Goal: Task Accomplishment & Management: Complete application form

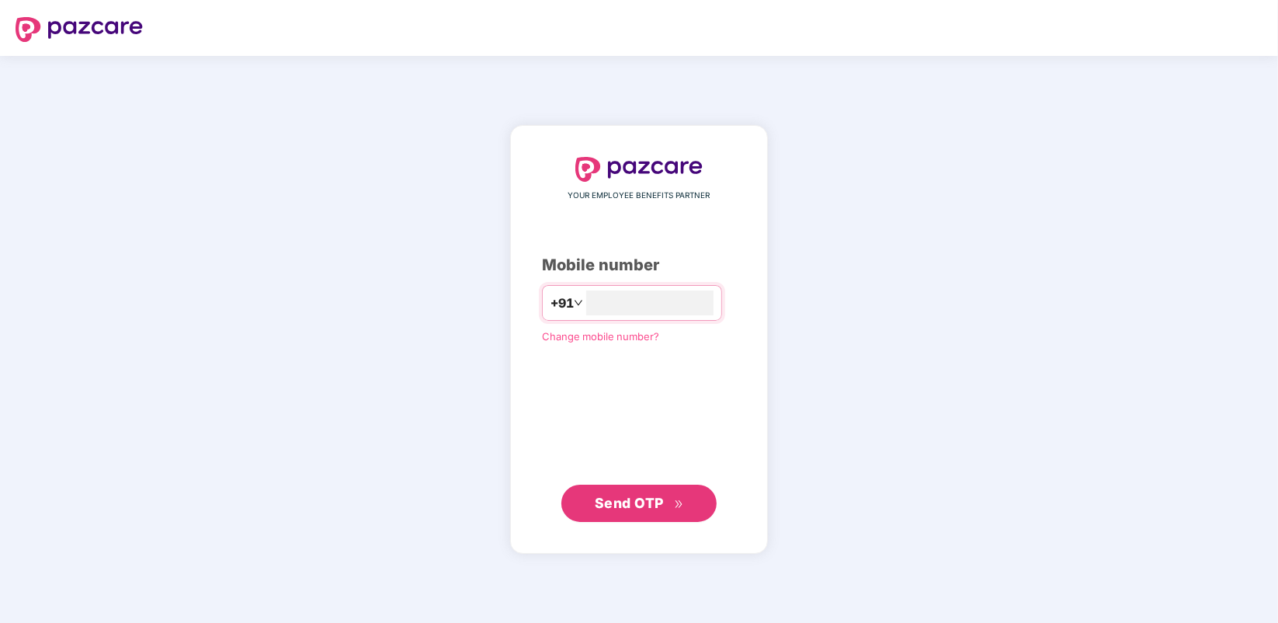
click at [629, 326] on div "YOUR EMPLOYEE BENEFITS PARTNER Mobile number +91 Change mobile number? Send OTP" at bounding box center [639, 339] width 194 height 365
click at [627, 308] on input "number" at bounding box center [649, 302] width 127 height 25
type input "**********"
click at [638, 512] on span "Send OTP" at bounding box center [639, 503] width 89 height 22
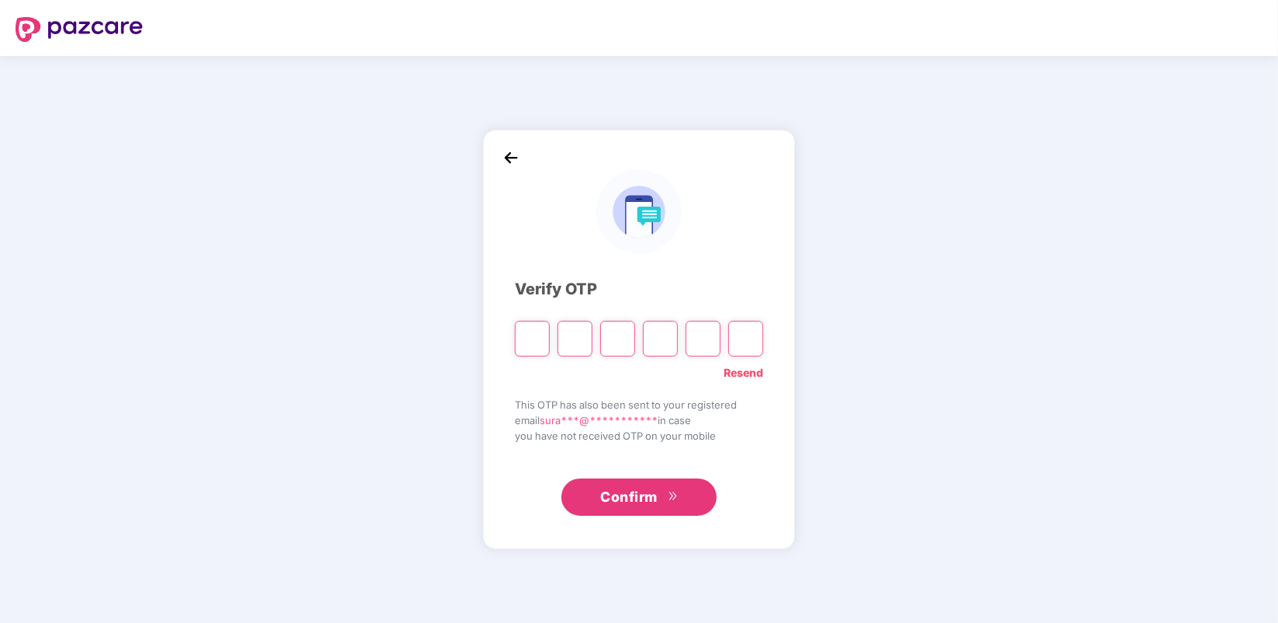
type input "*"
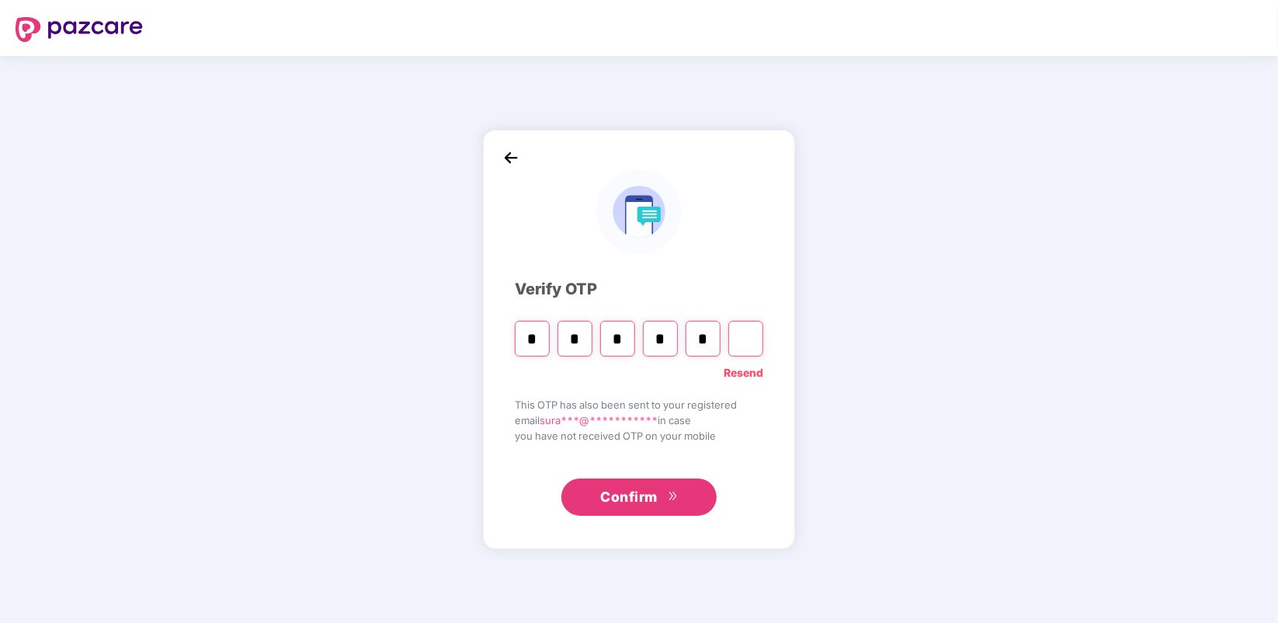
type input "*"
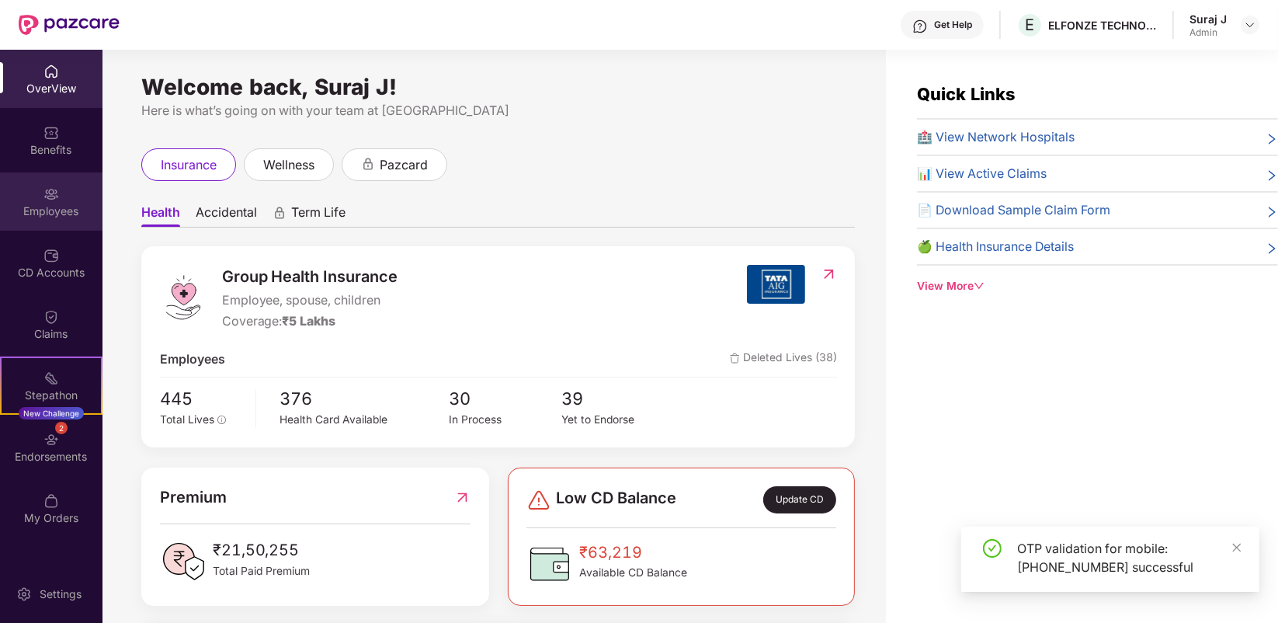
click at [20, 210] on div "Employees" at bounding box center [51, 211] width 102 height 16
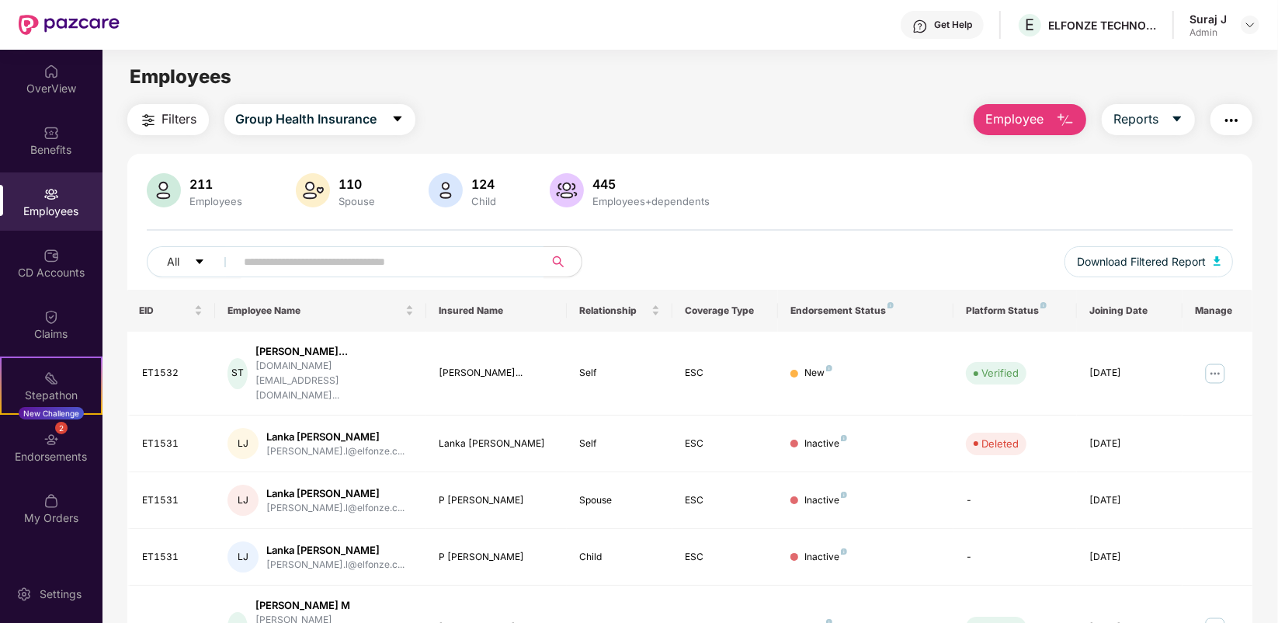
click at [1040, 117] on span "Employee" at bounding box center [1014, 118] width 58 height 19
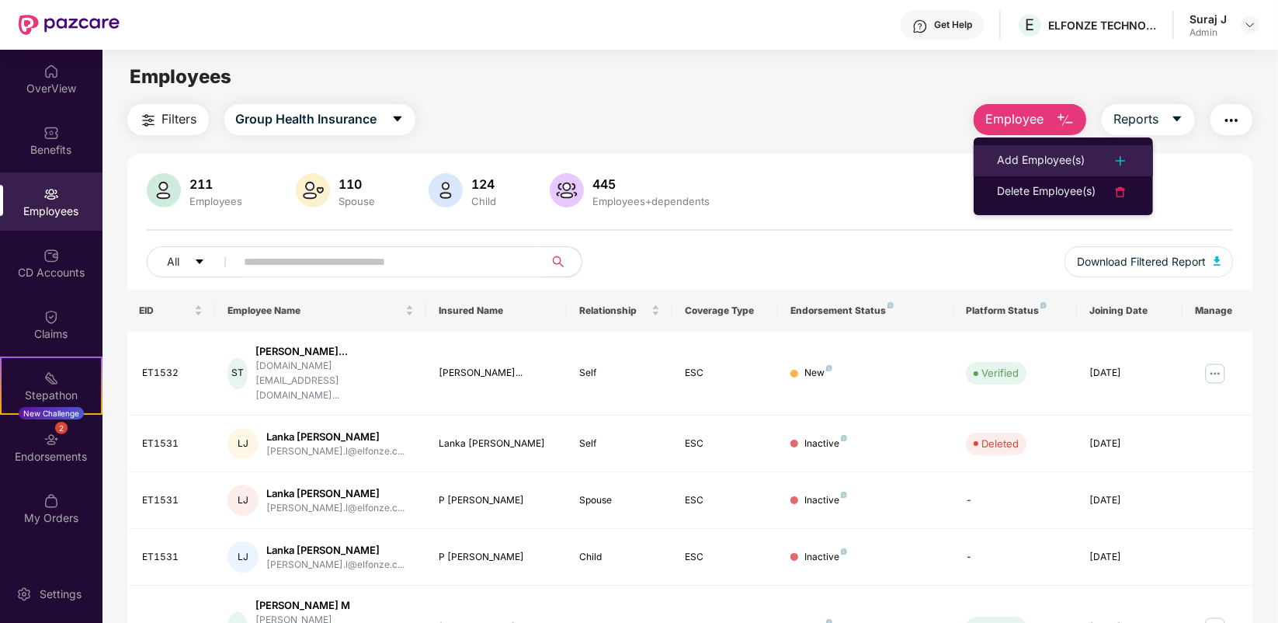
click at [1046, 149] on li "Add Employee(s)" at bounding box center [1062, 160] width 179 height 31
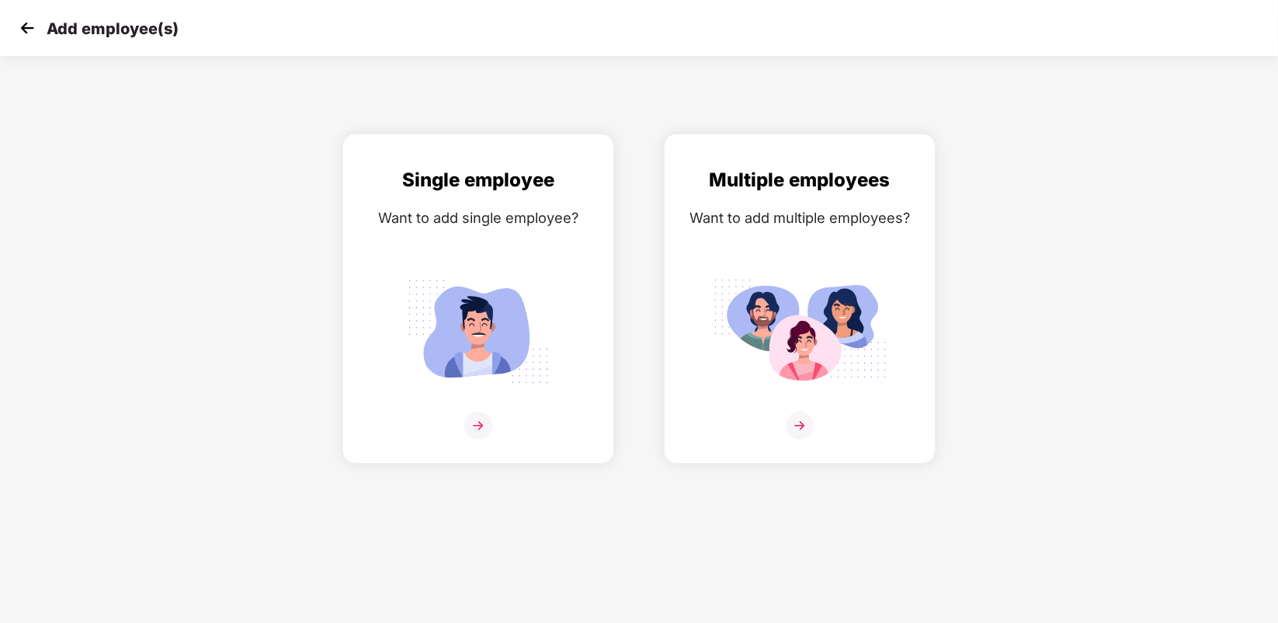
click at [21, 31] on img at bounding box center [27, 27] width 23 height 23
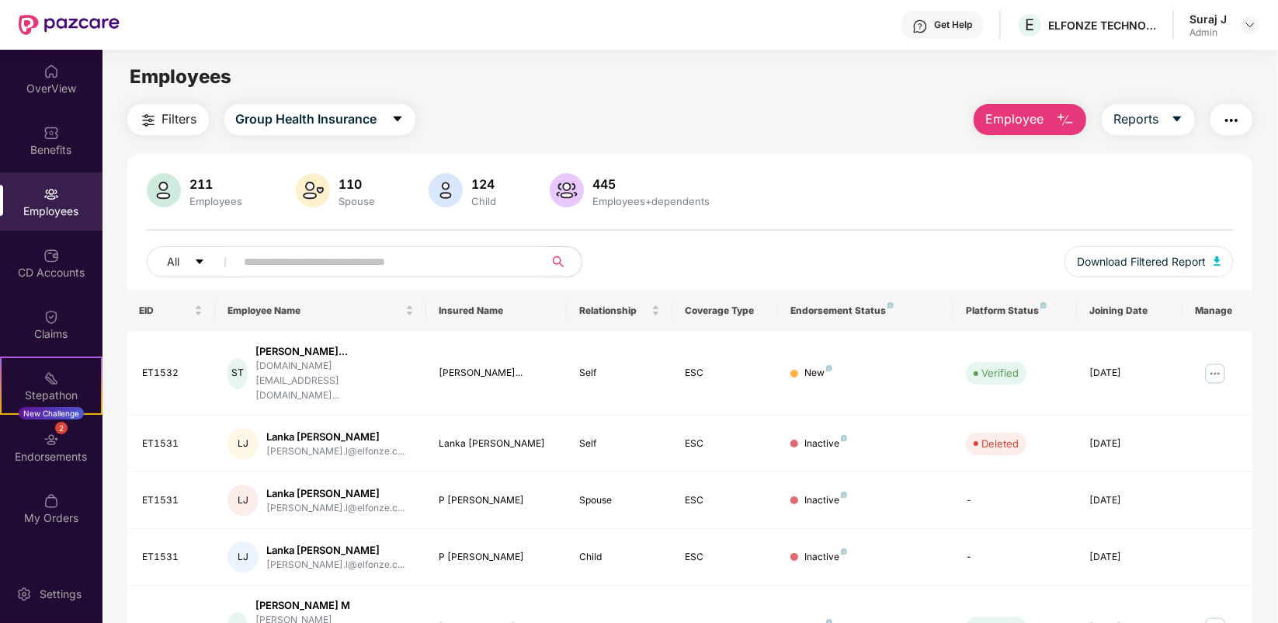
click at [1025, 110] on span "Employee" at bounding box center [1014, 118] width 58 height 19
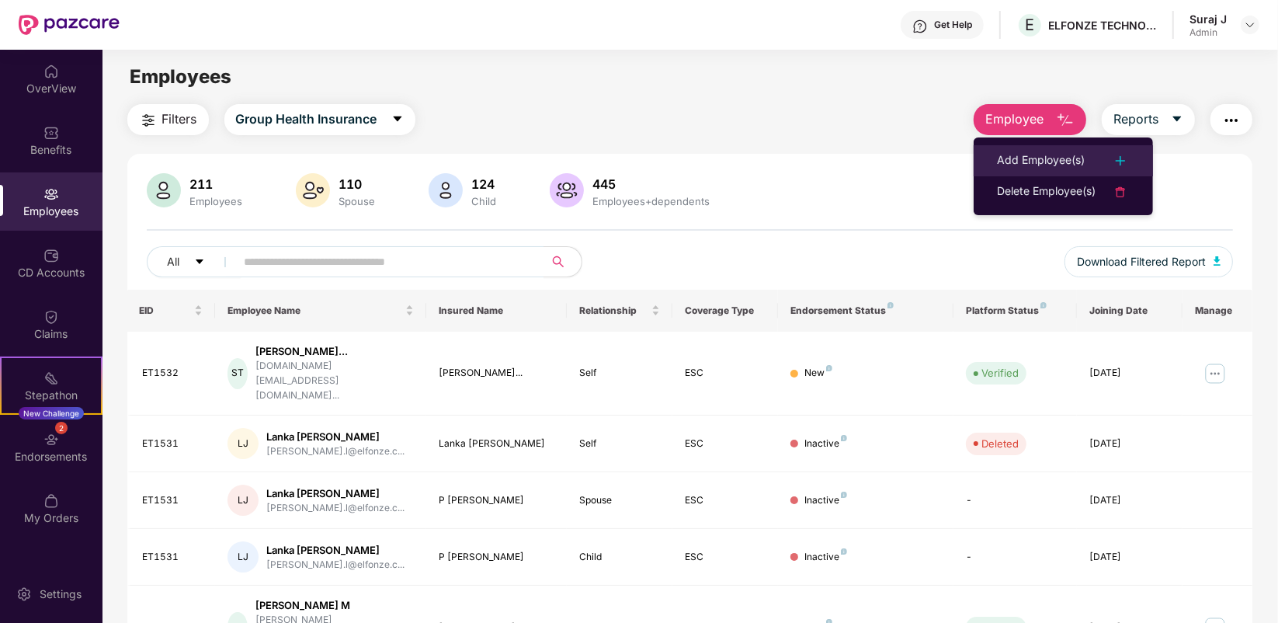
click at [1039, 158] on div "Add Employee(s)" at bounding box center [1041, 160] width 88 height 19
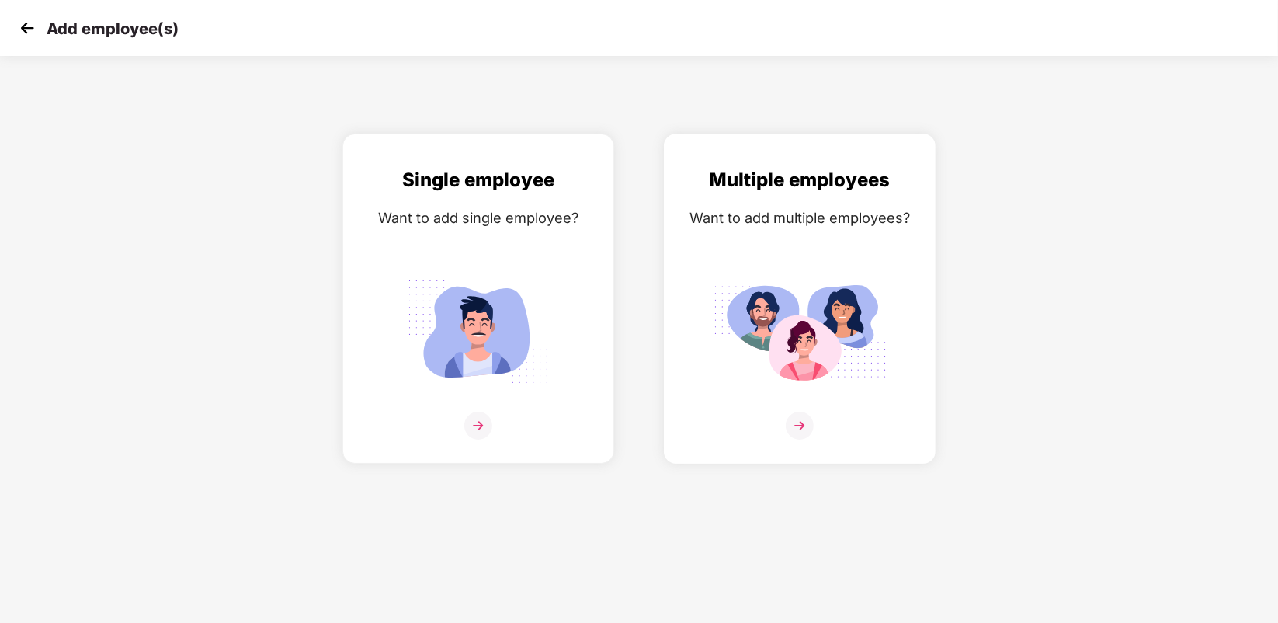
click at [808, 420] on img at bounding box center [800, 425] width 28 height 28
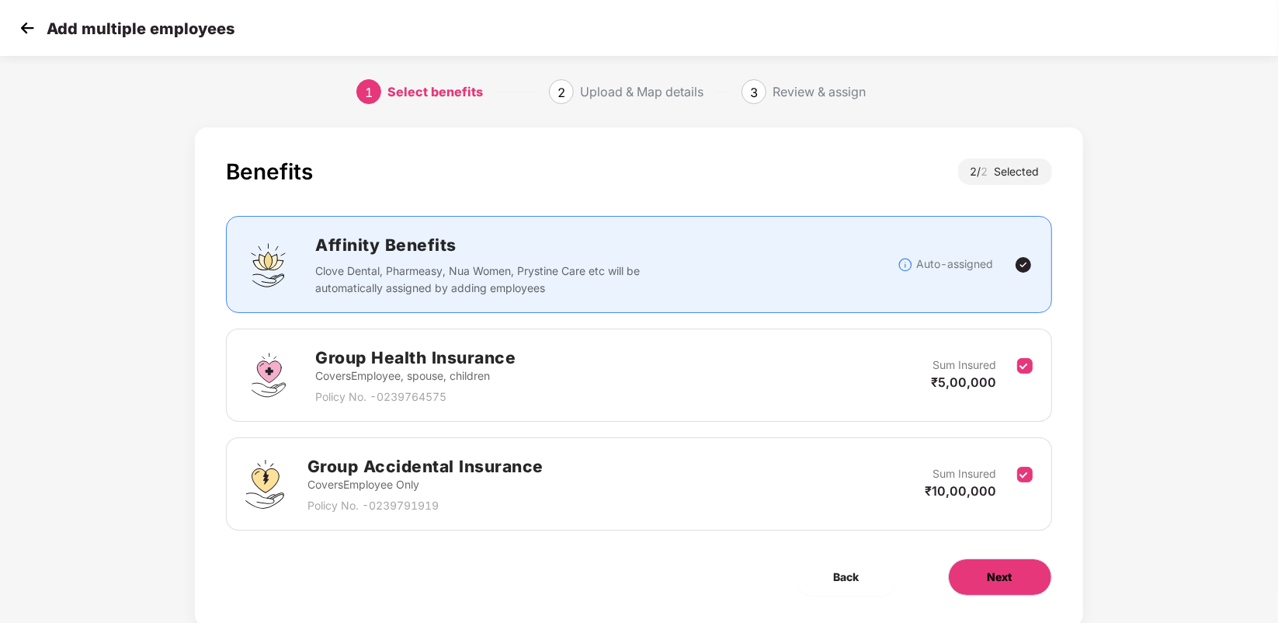
click at [1001, 577] on span "Next" at bounding box center [999, 576] width 25 height 17
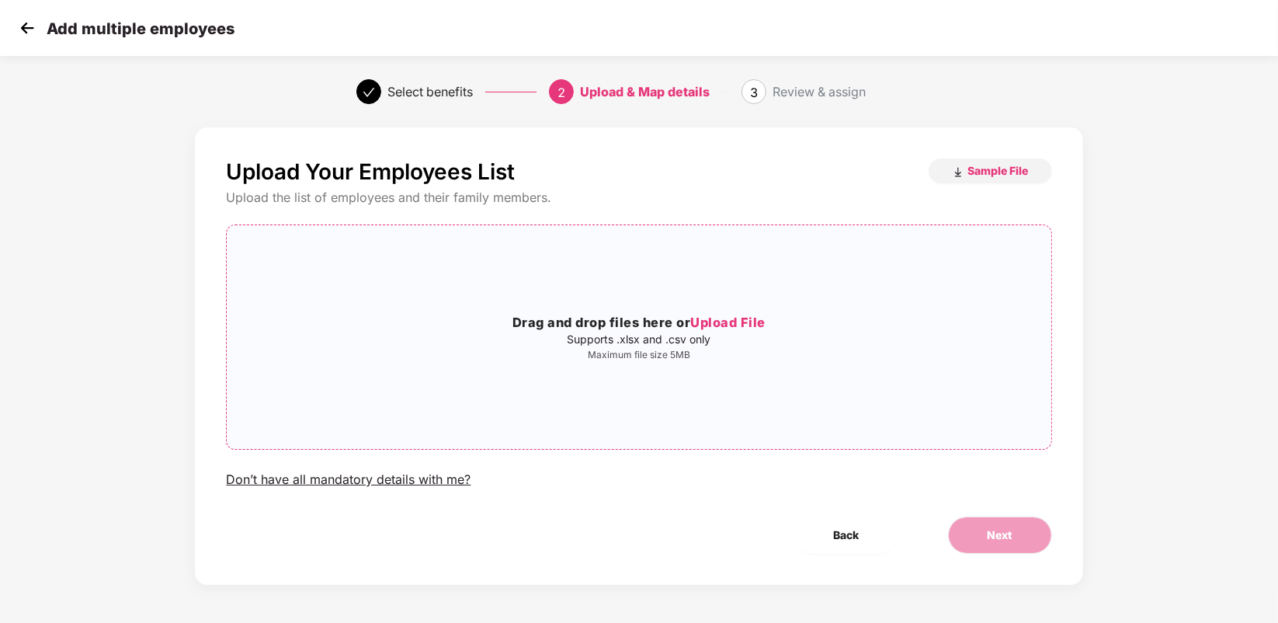
click at [668, 350] on p "Maximum file size 5MB" at bounding box center [639, 355] width 824 height 12
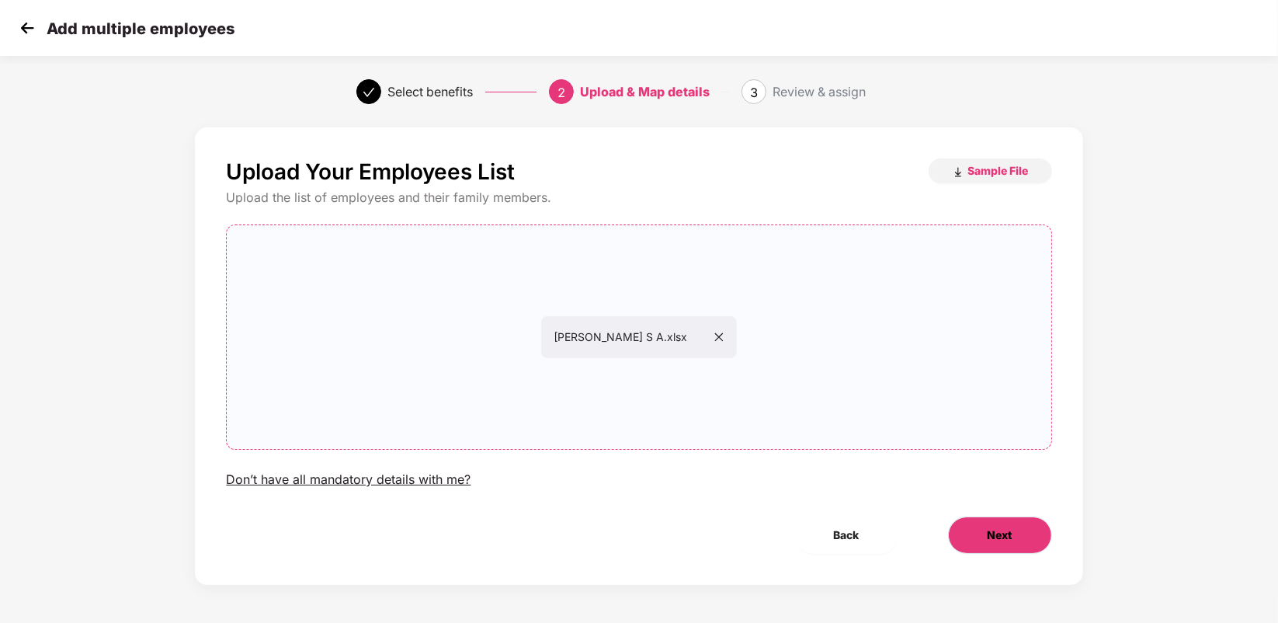
click at [987, 525] on button "Next" at bounding box center [1000, 534] width 104 height 37
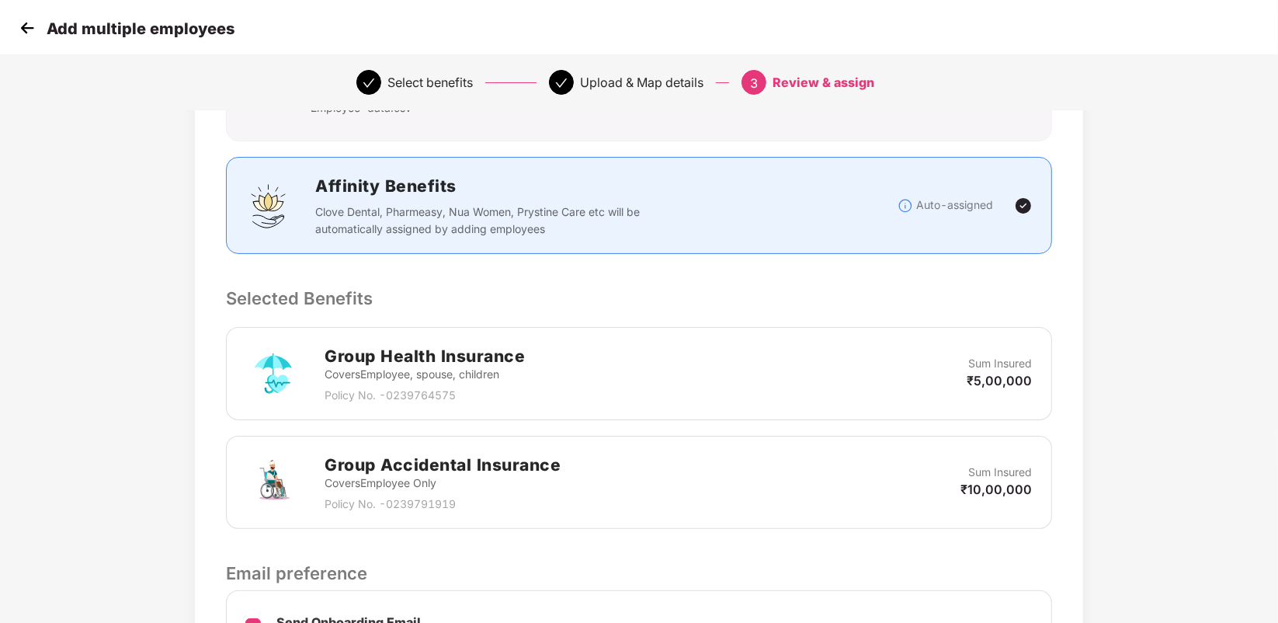
scroll to position [353, 0]
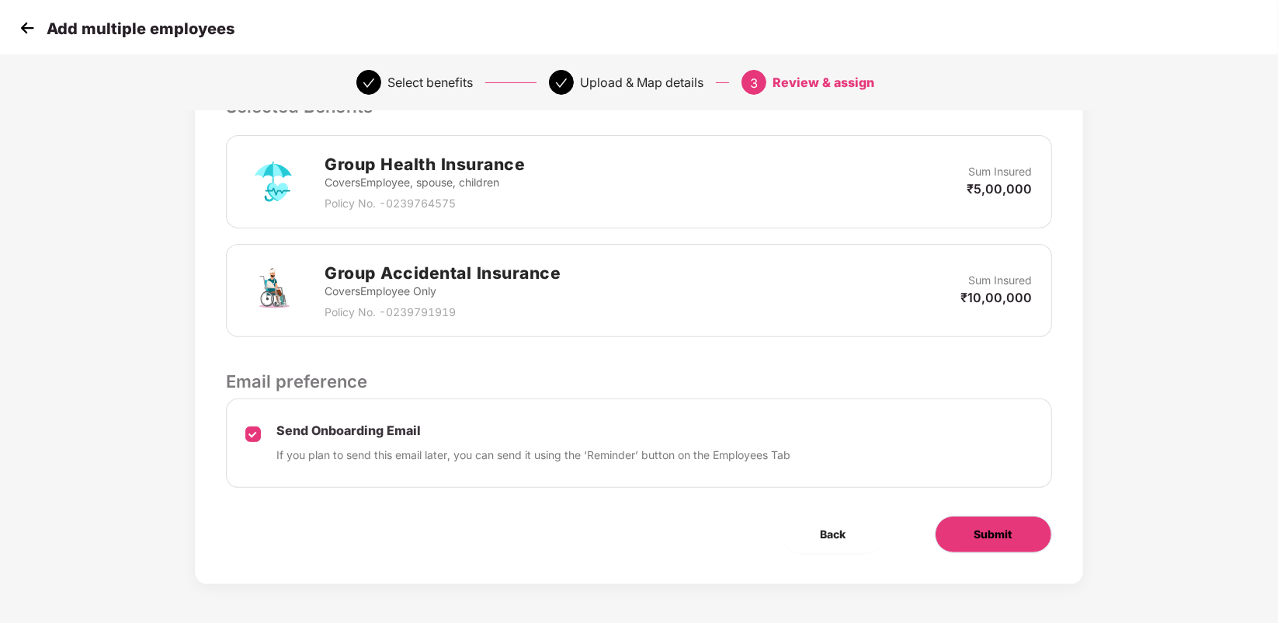
click at [1009, 522] on button "Submit" at bounding box center [993, 533] width 117 height 37
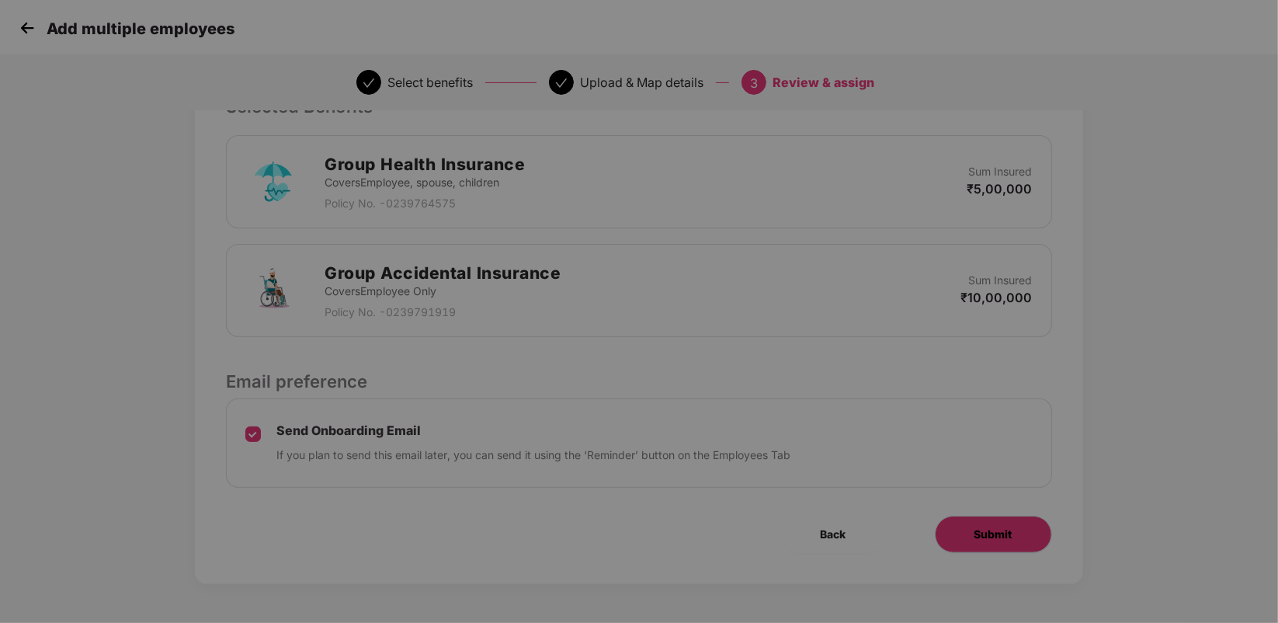
scroll to position [0, 0]
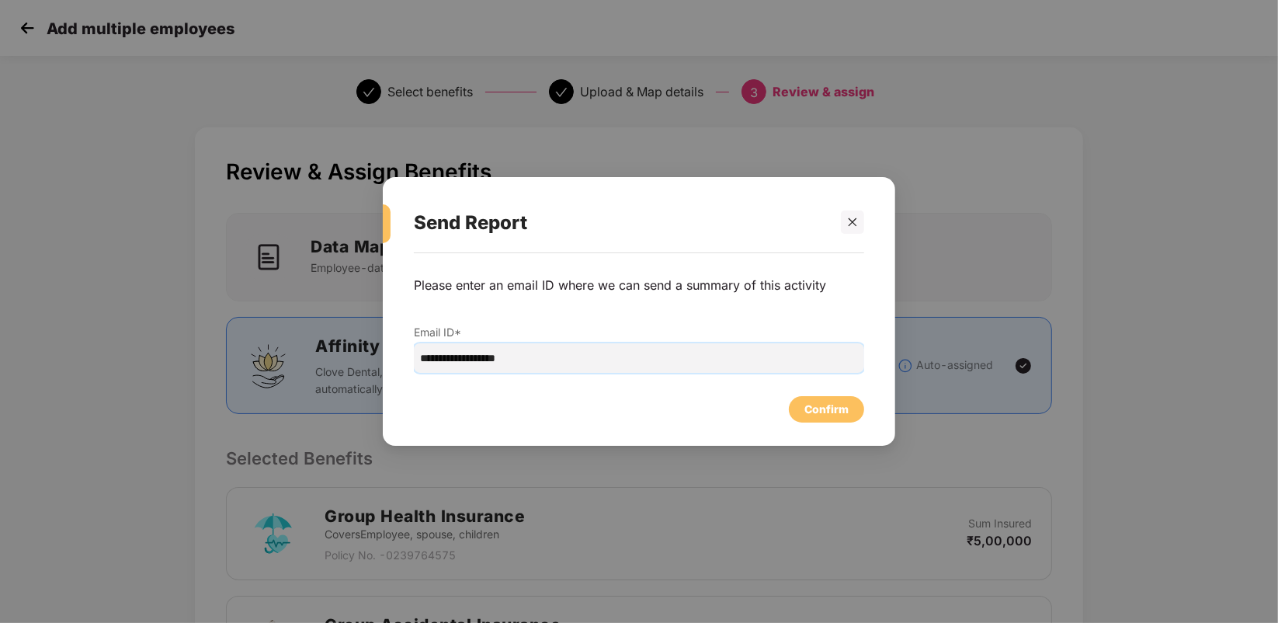
click at [449, 357] on input "**********" at bounding box center [639, 357] width 450 height 29
click at [454, 357] on input "**********" at bounding box center [639, 357] width 450 height 29
type input "**********"
click at [810, 401] on div "Confirm" at bounding box center [826, 409] width 44 height 17
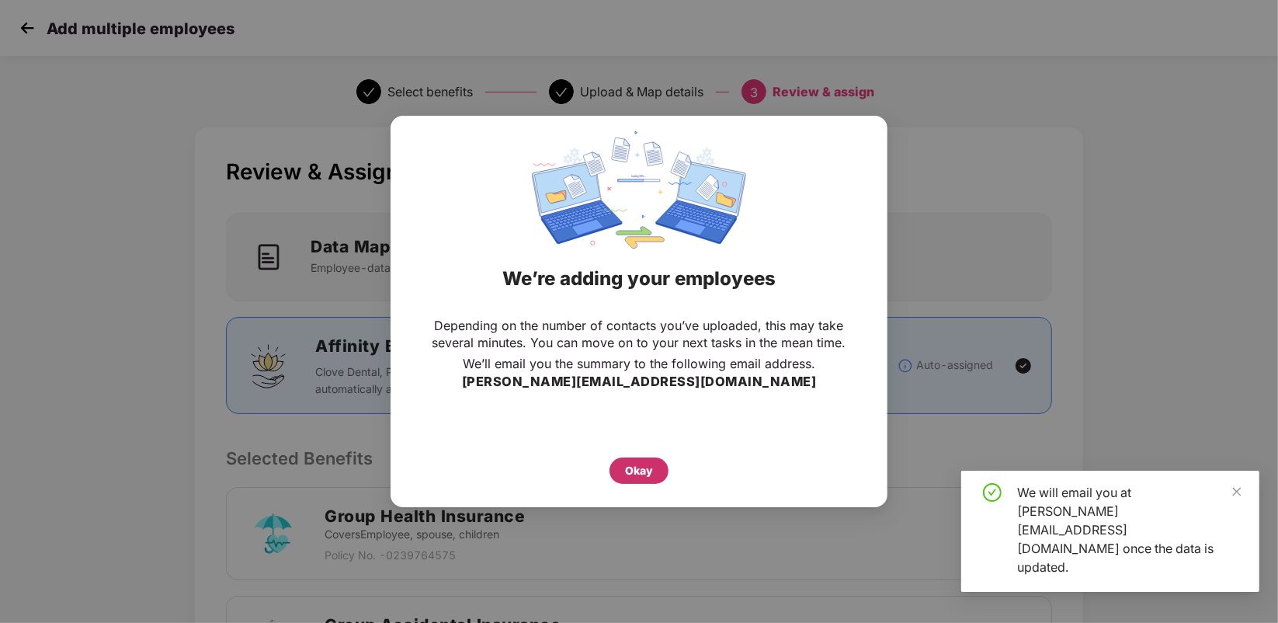
click at [633, 467] on div "Okay" at bounding box center [639, 470] width 28 height 17
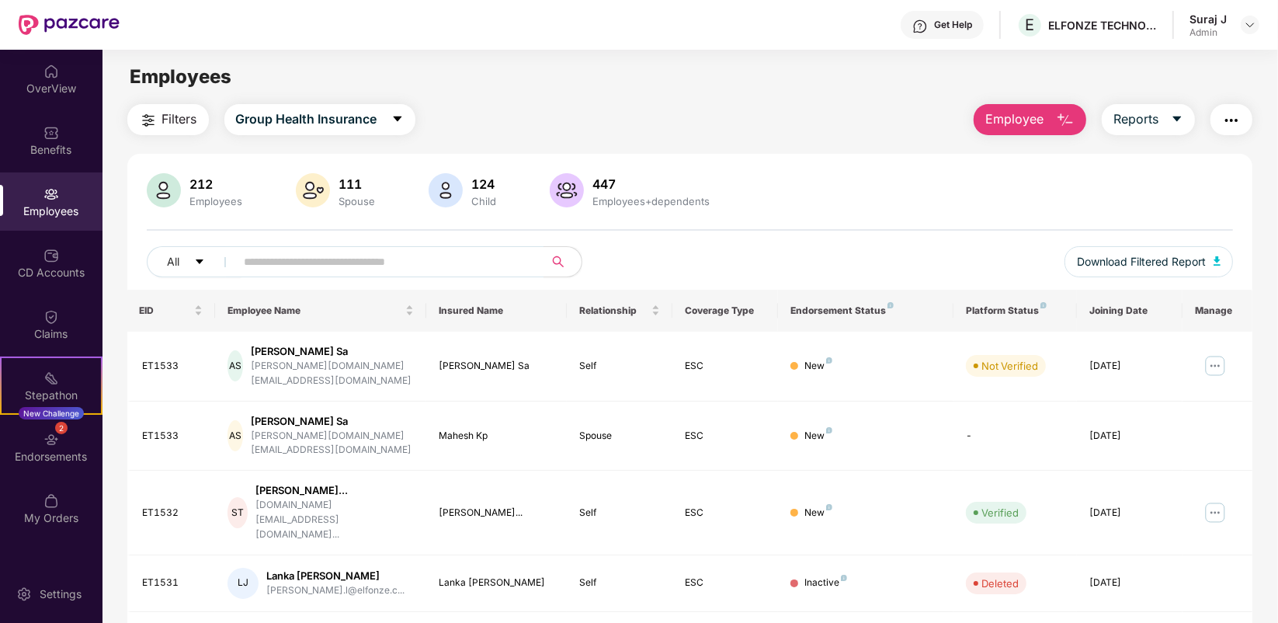
click at [1013, 123] on span "Employee" at bounding box center [1014, 118] width 58 height 19
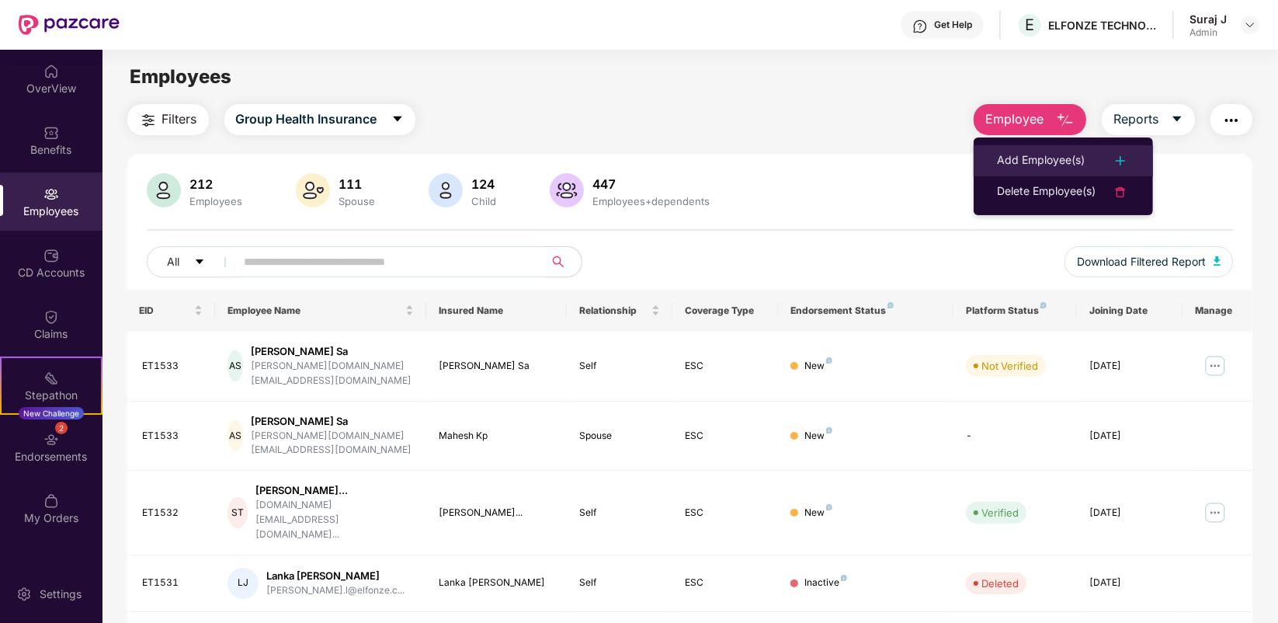
click at [1036, 158] on div "Add Employee(s)" at bounding box center [1041, 160] width 88 height 19
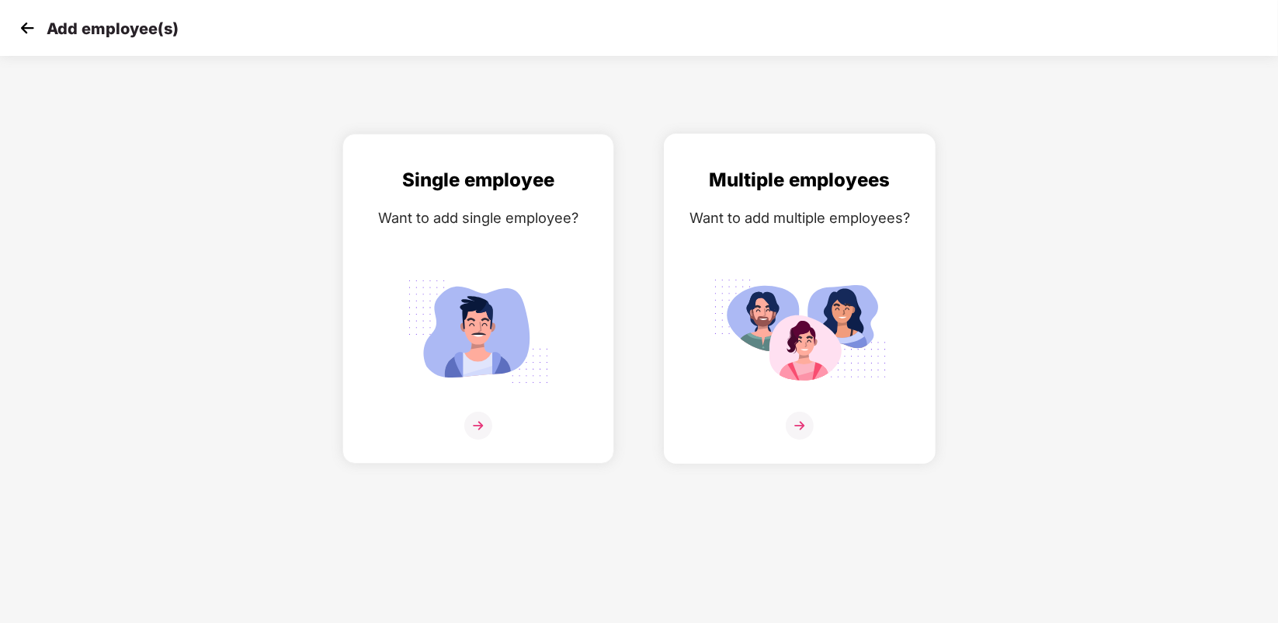
click at [796, 429] on img at bounding box center [800, 425] width 28 height 28
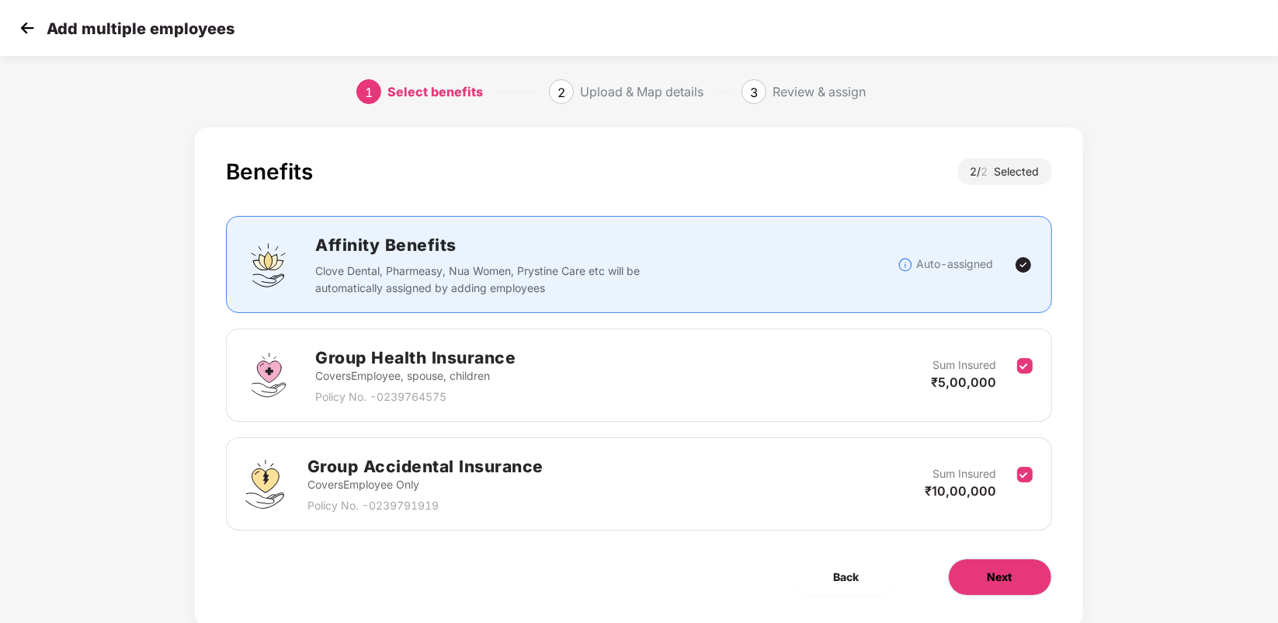
click at [1002, 565] on button "Next" at bounding box center [1000, 576] width 104 height 37
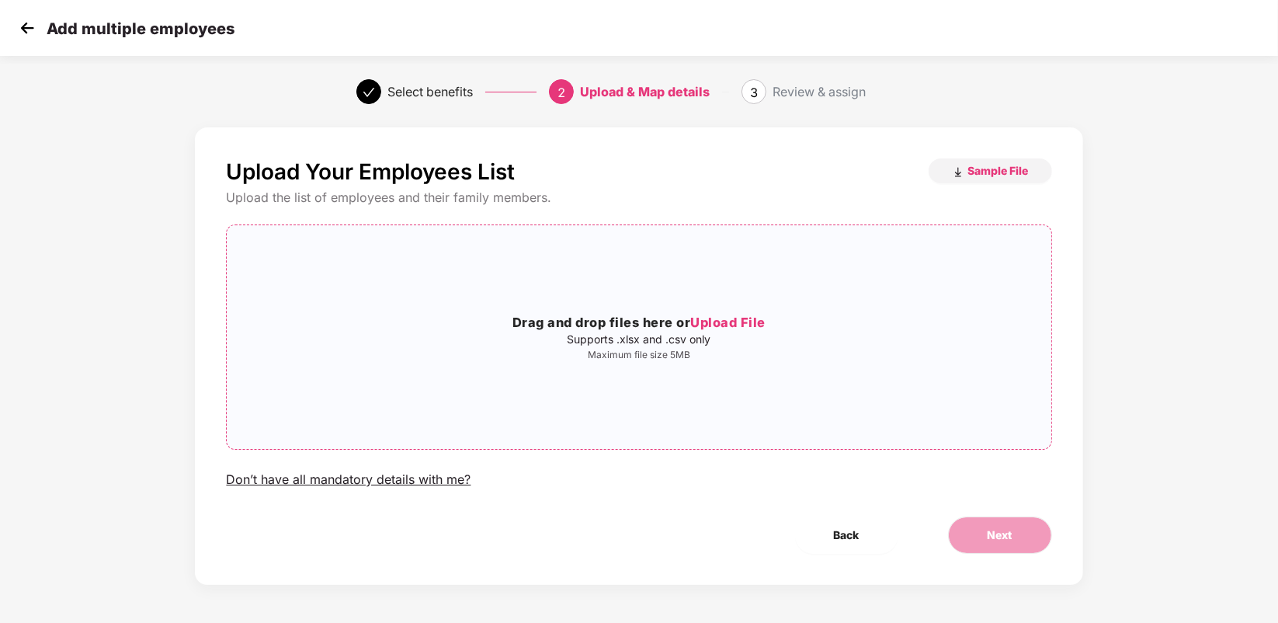
click at [720, 359] on p "Maximum file size 5MB" at bounding box center [639, 355] width 824 height 12
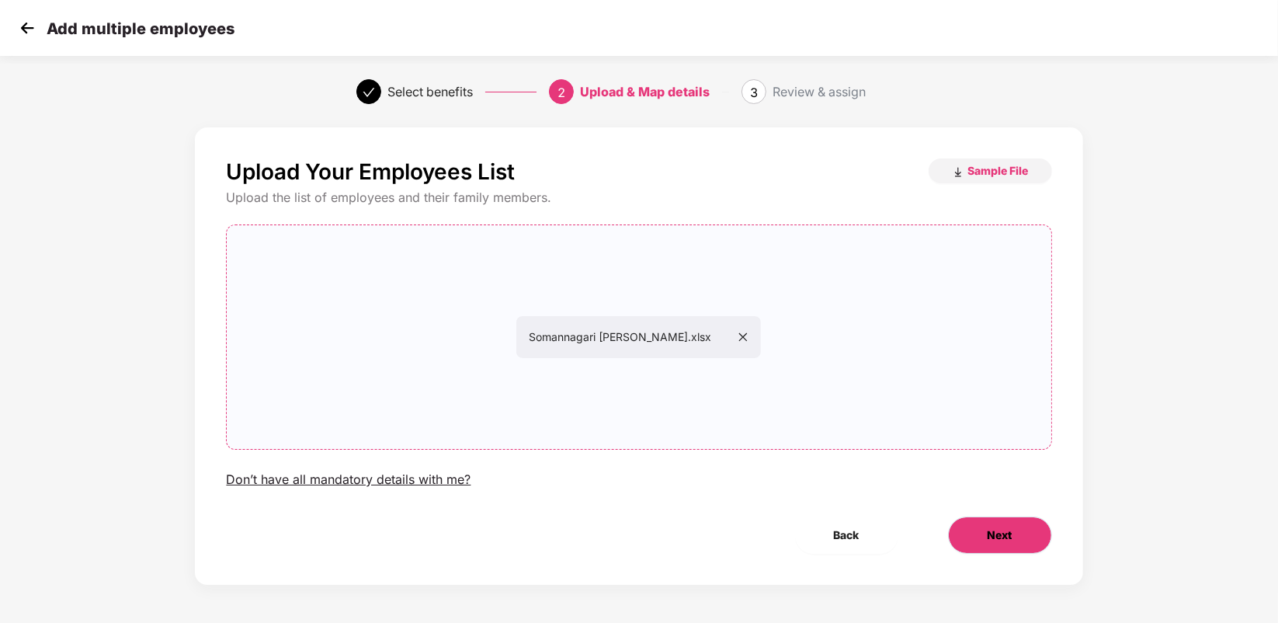
click at [991, 538] on span "Next" at bounding box center [999, 534] width 25 height 17
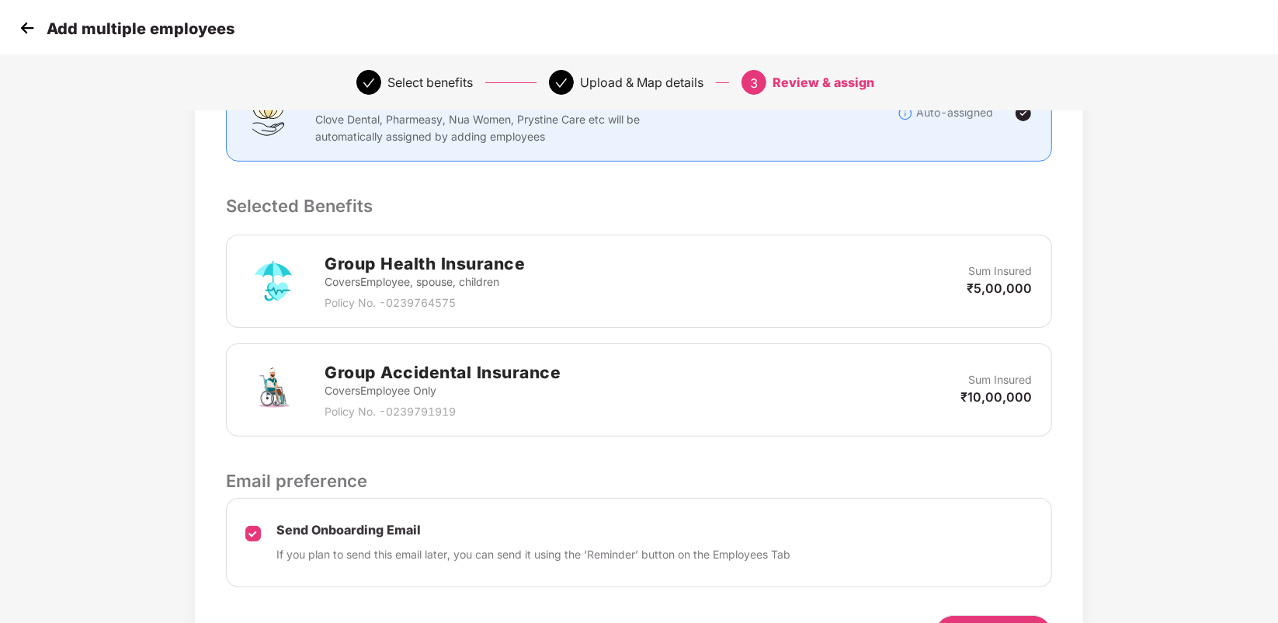
scroll to position [353, 0]
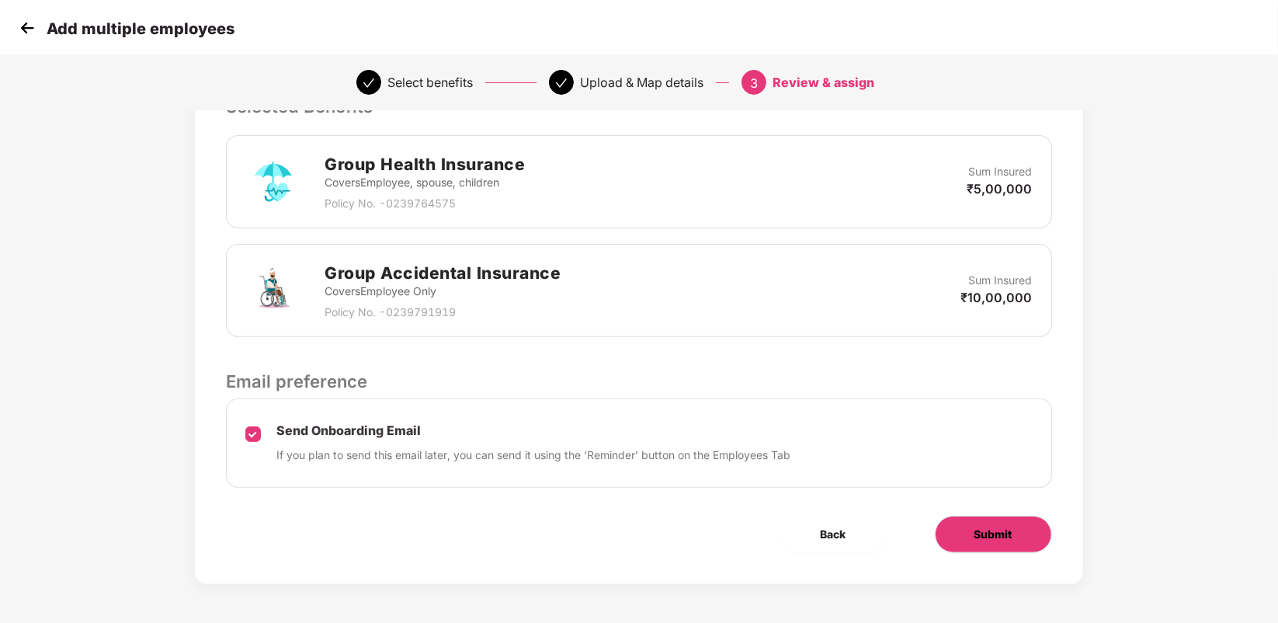
click at [963, 536] on button "Submit" at bounding box center [993, 533] width 117 height 37
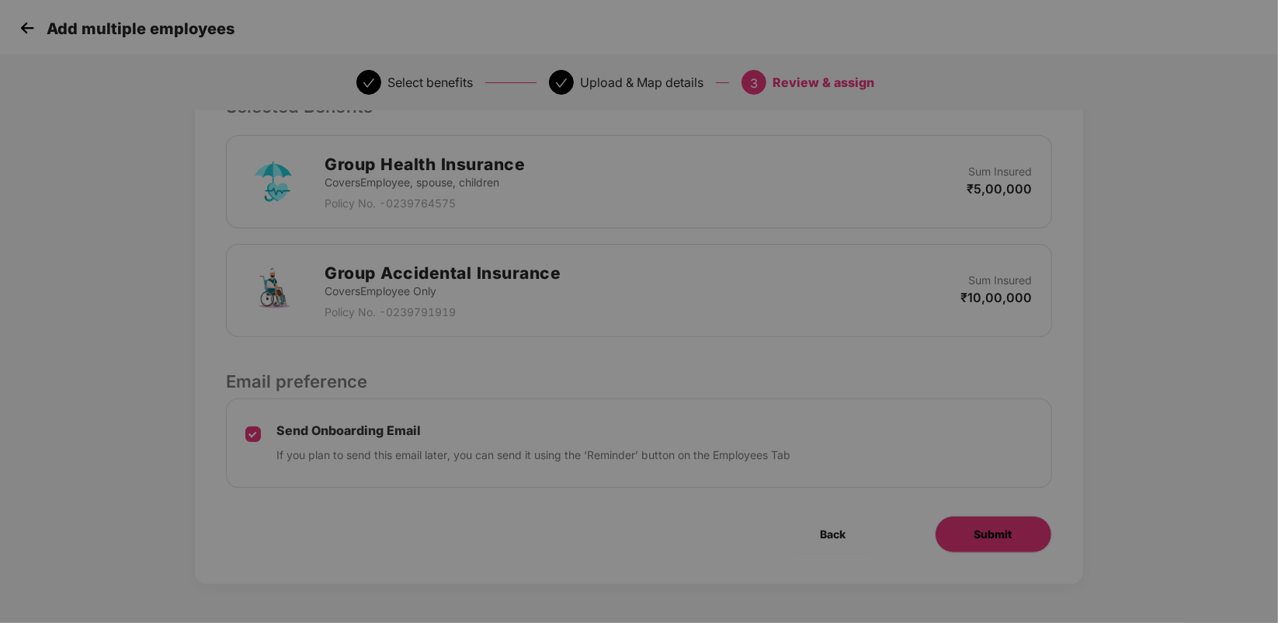
scroll to position [0, 0]
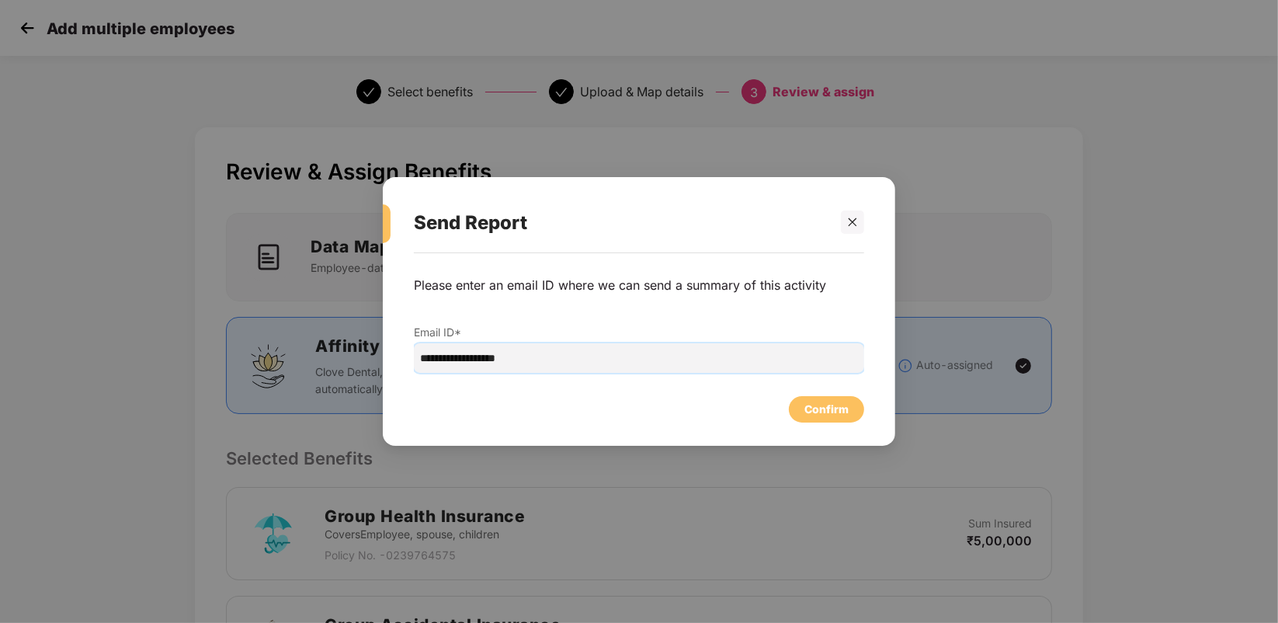
click at [452, 359] on input "**********" at bounding box center [639, 357] width 450 height 29
type input "**********"
click at [838, 418] on div "Confirm" at bounding box center [826, 409] width 75 height 26
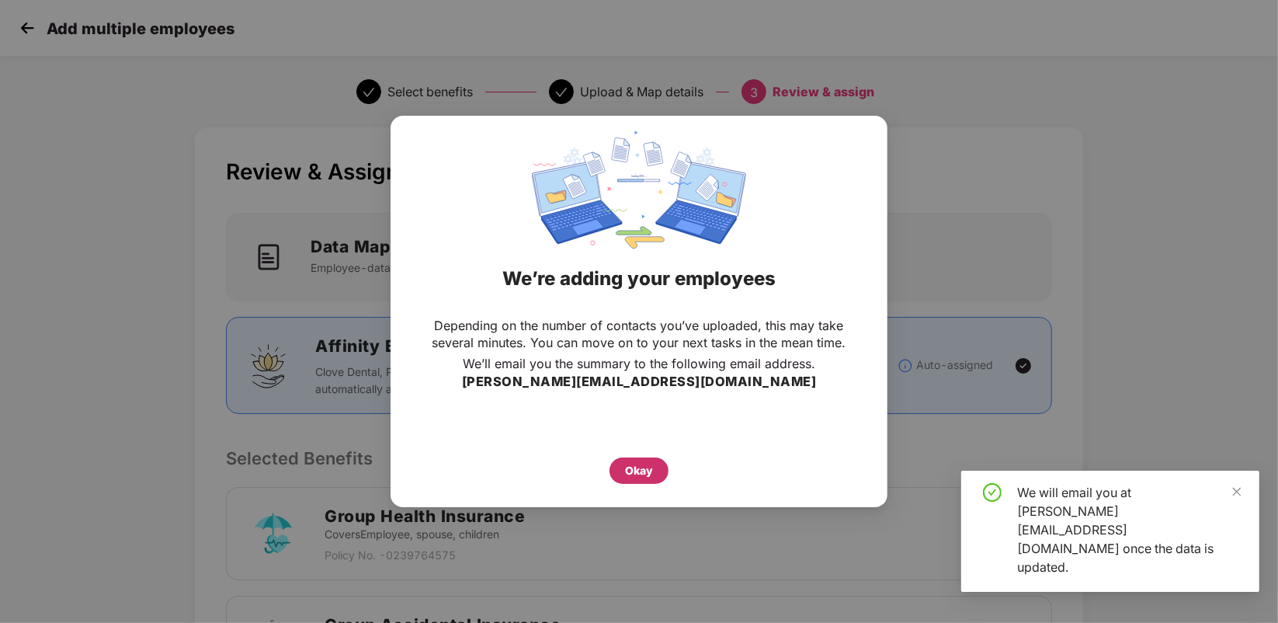
click at [637, 470] on div "Okay" at bounding box center [639, 470] width 28 height 17
